Goal: Check status: Check status

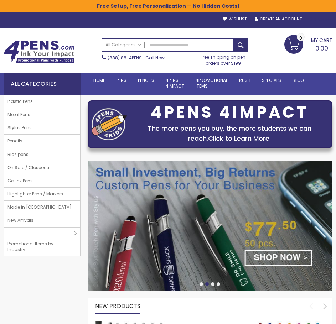
click at [323, 19] on div "Sign In" at bounding box center [321, 19] width 24 height 5
type input "**********"
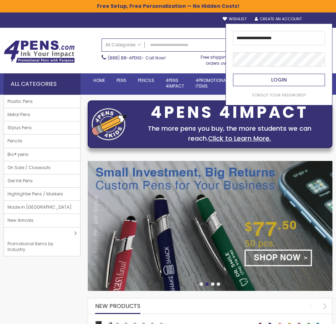
click at [288, 77] on button "Login" at bounding box center [279, 80] width 92 height 12
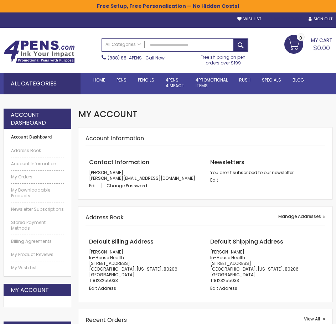
click at [282, 16] on link "My Account" at bounding box center [286, 18] width 32 height 5
click at [25, 177] on link "My Orders" at bounding box center [37, 177] width 53 height 6
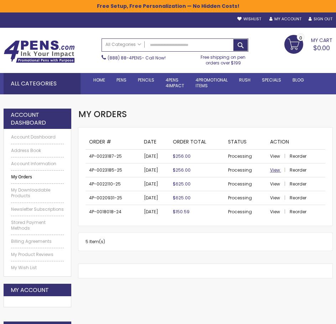
click at [280, 170] on link "View" at bounding box center [279, 170] width 19 height 6
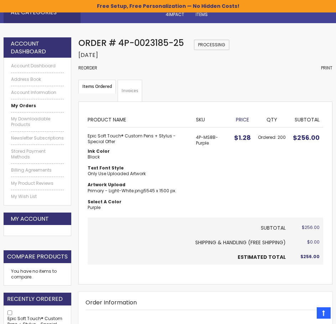
scroll to position [36, 0]
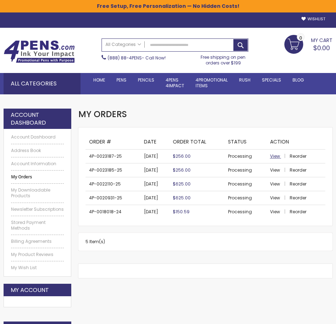
click at [277, 155] on span "View" at bounding box center [275, 156] width 10 height 6
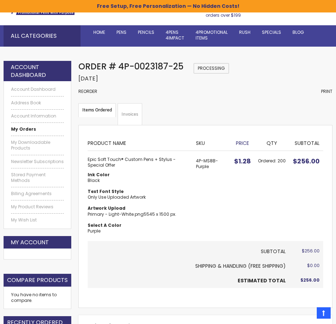
scroll to position [36, 0]
